Goal: Task Accomplishment & Management: Manage account settings

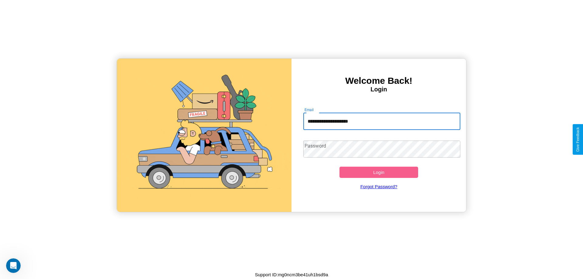
type input "**********"
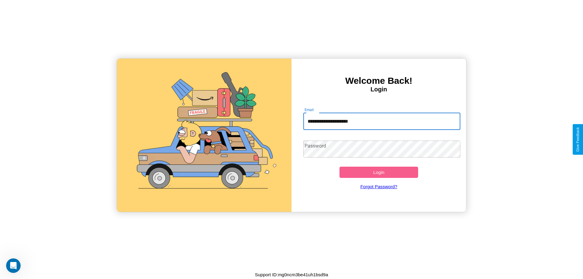
click at [379, 172] on button "Login" at bounding box center [378, 172] width 79 height 11
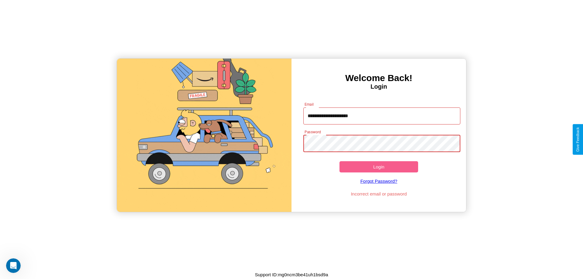
click at [379, 167] on button "Login" at bounding box center [378, 166] width 79 height 11
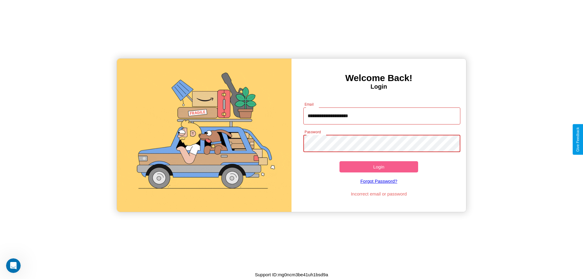
click at [379, 167] on button "Login" at bounding box center [378, 166] width 79 height 11
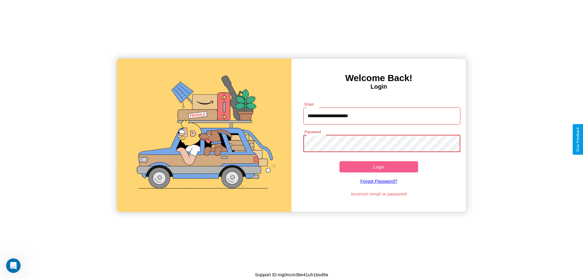
click at [379, 167] on button "Login" at bounding box center [378, 166] width 79 height 11
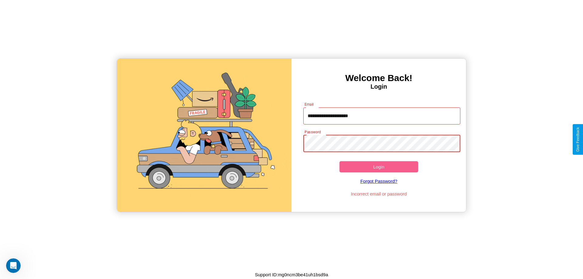
click at [379, 167] on button "Login" at bounding box center [378, 166] width 79 height 11
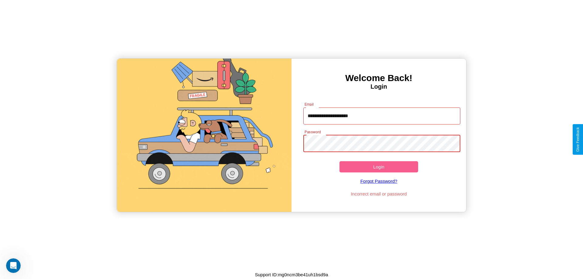
click at [379, 167] on button "Login" at bounding box center [378, 166] width 79 height 11
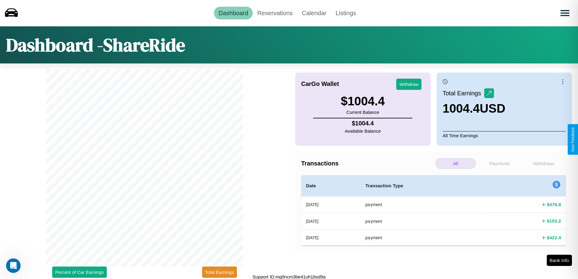
scroll to position [2, 0]
